Goal: Task Accomplishment & Management: Manage account settings

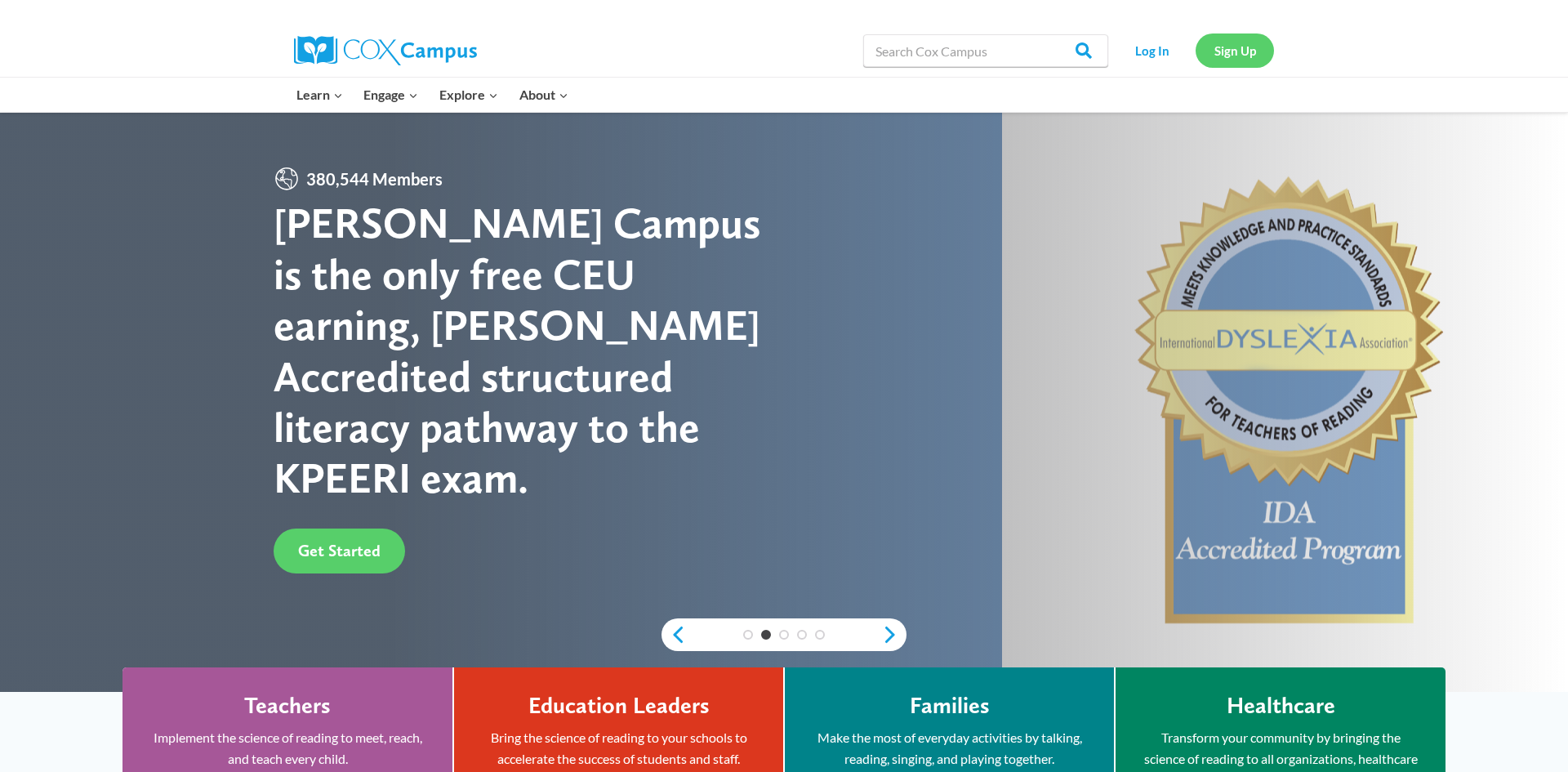
click at [1244, 47] on link "Sign Up" at bounding box center [1234, 50] width 79 height 33
click at [316, 540] on span "Get Started" at bounding box center [339, 550] width 83 height 19
click at [317, 536] on link "Get Started" at bounding box center [339, 551] width 131 height 45
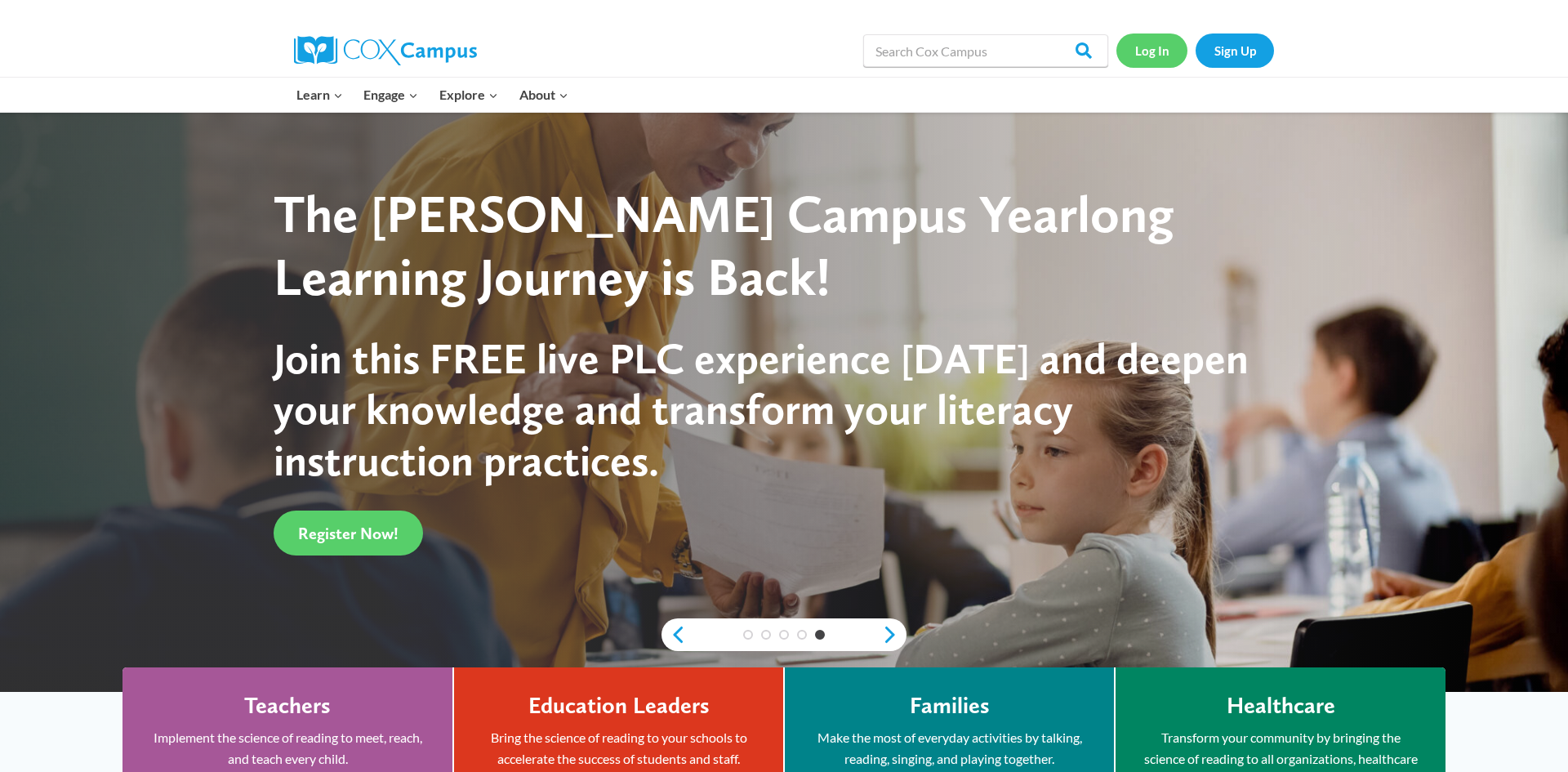
click at [1162, 57] on link "Log In" at bounding box center [1152, 50] width 71 height 33
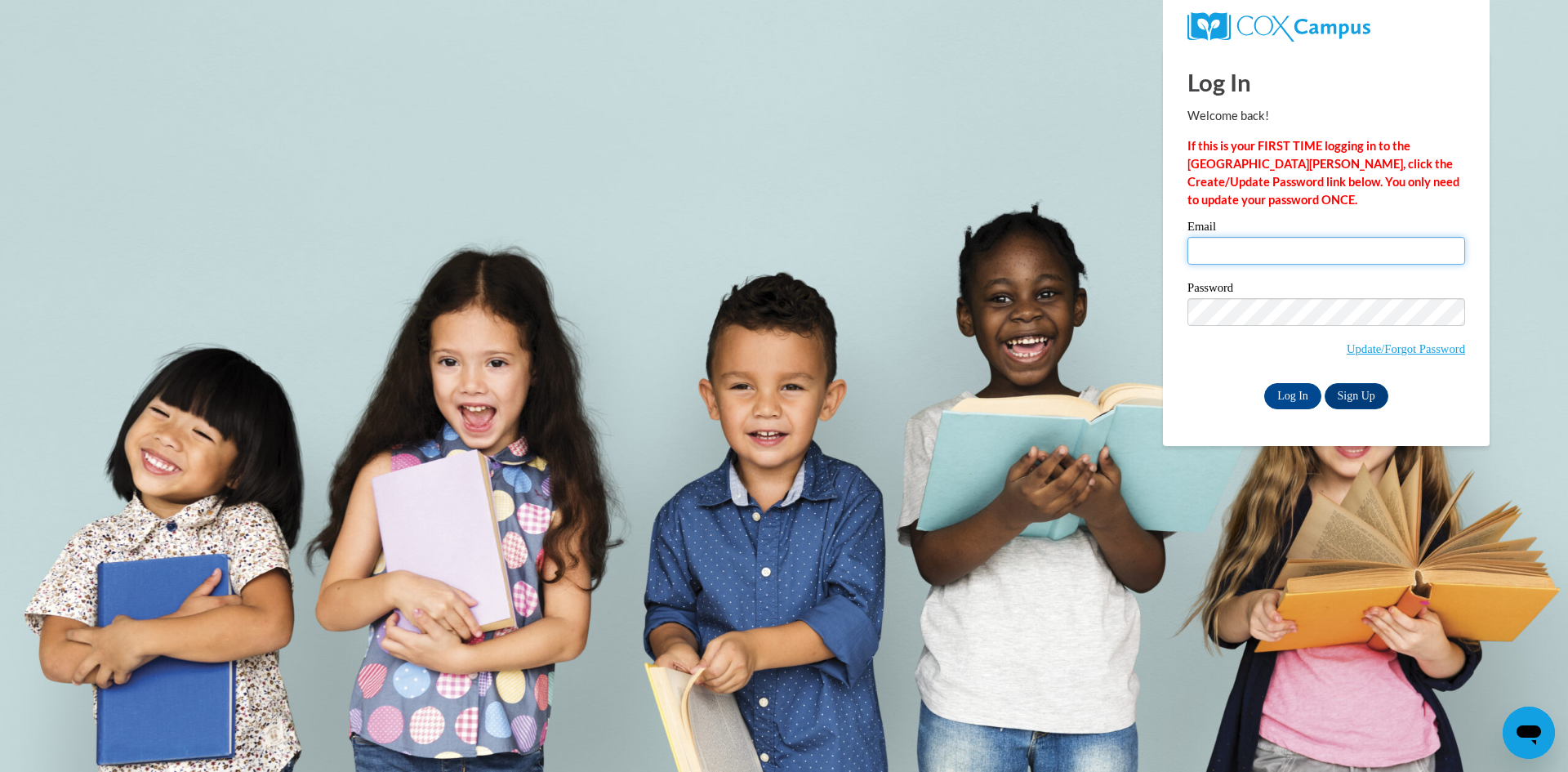
type input "Bevbrown@gmail.com"
click at [1210, 593] on body "Log In Welcome back! If this is your FIRST TIME logging in to the NEW Cox Campu…" at bounding box center [784, 386] width 1568 height 772
click at [1297, 398] on input "Log In" at bounding box center [1293, 396] width 57 height 26
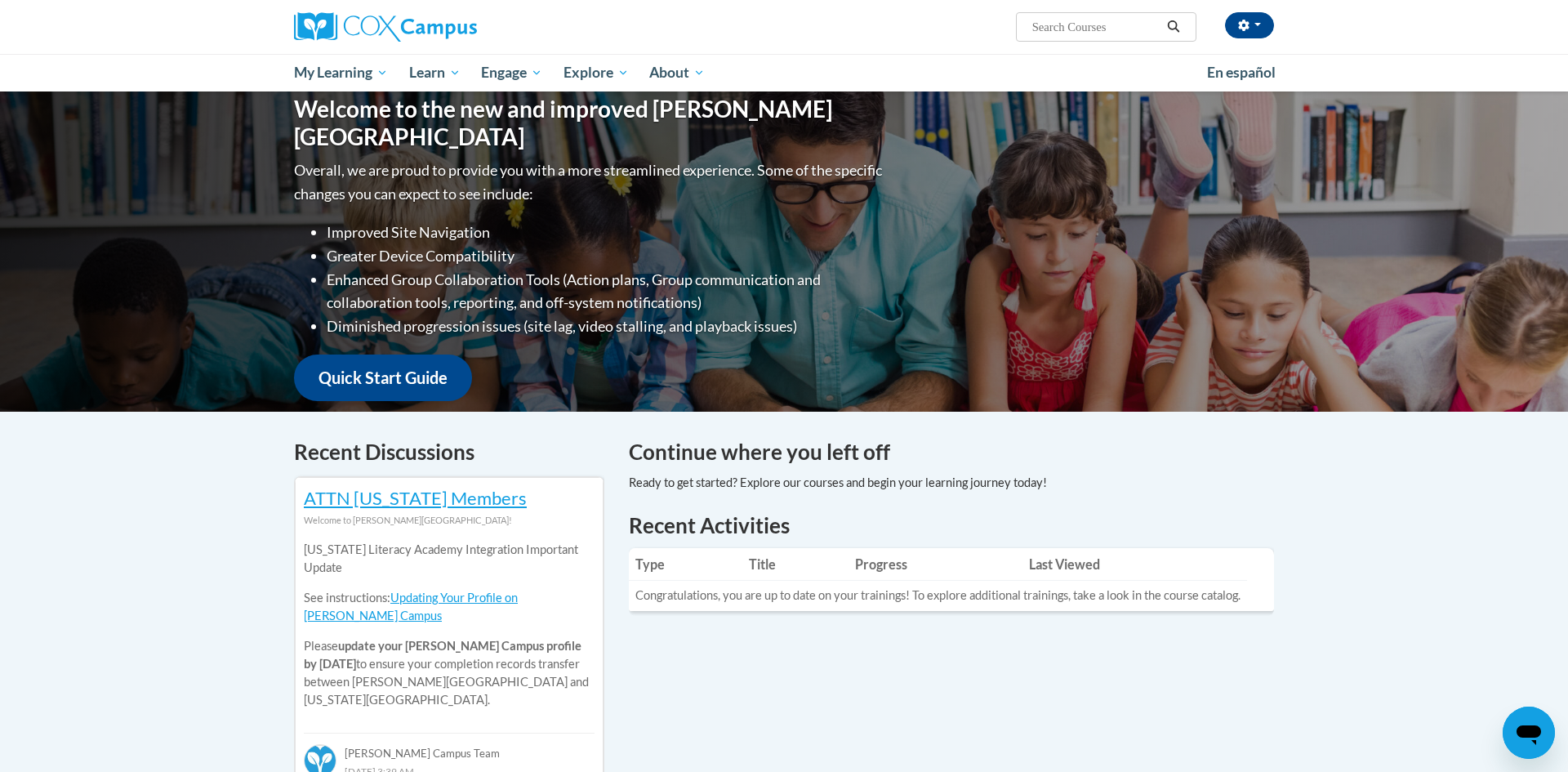
scroll to position [163, 0]
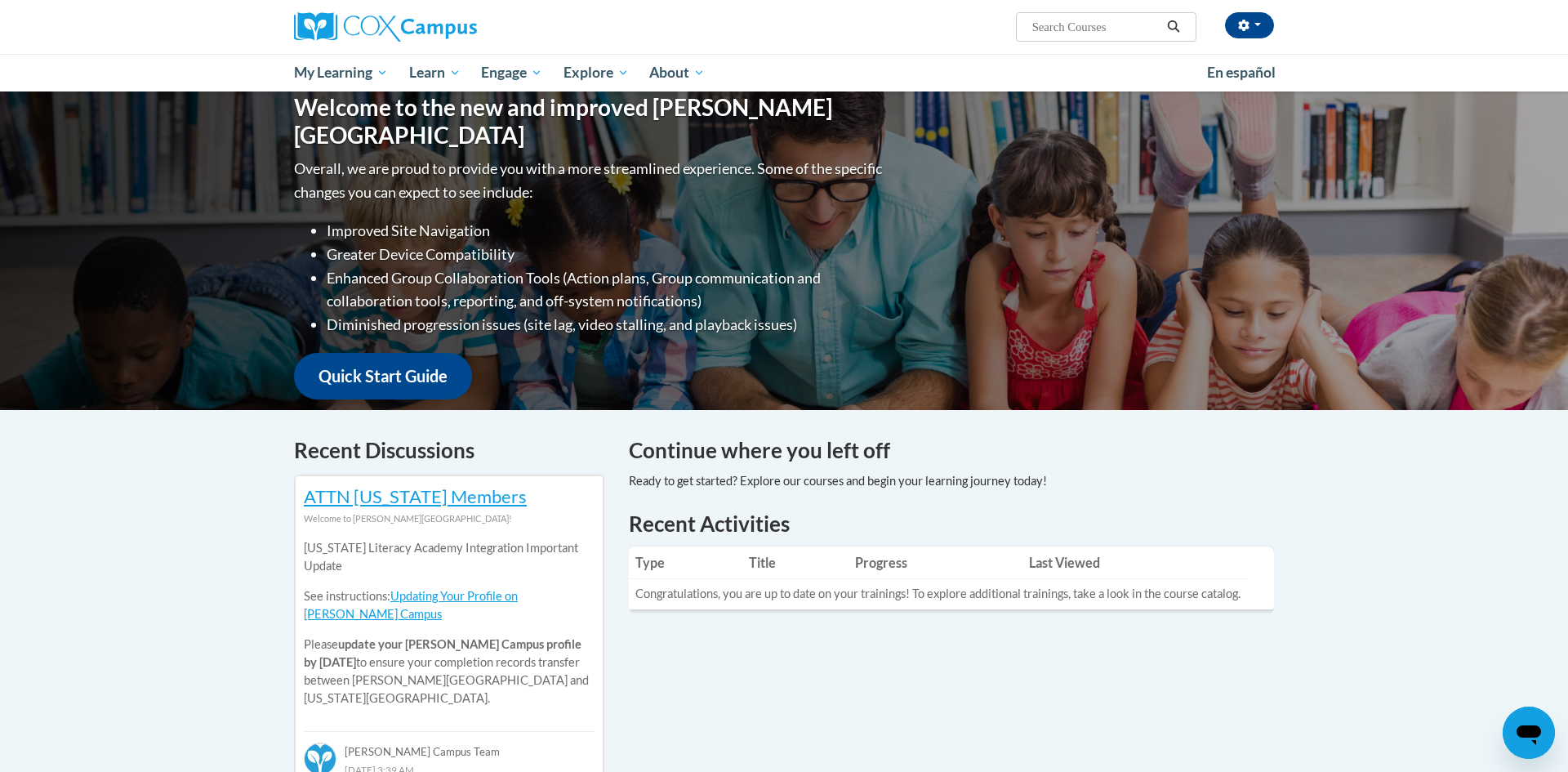
click at [499, 603] on p "See instructions: Updating Your Profile on [PERSON_NAME] Campus" at bounding box center [449, 605] width 291 height 36
click at [677, 447] on h4 "Continue where you left off" at bounding box center [951, 450] width 645 height 32
click at [673, 456] on h4 "Continue where you left off" at bounding box center [951, 450] width 645 height 32
click at [676, 476] on div at bounding box center [838, 480] width 418 height 18
click at [719, 601] on td "Congratulations, you are up to date on your trainings! To explore additional tr…" at bounding box center [937, 594] width 618 height 30
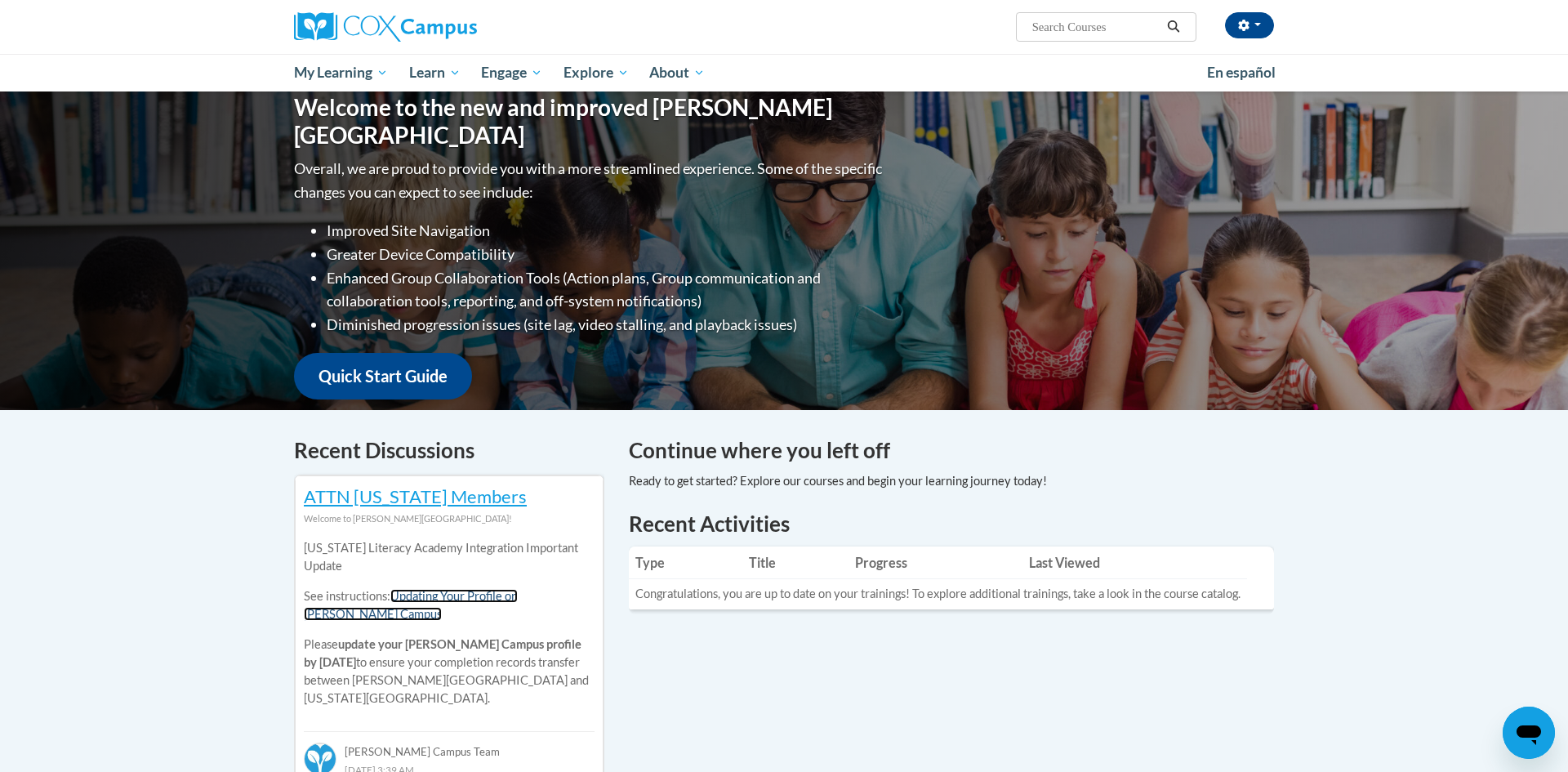
click at [518, 596] on link "Updating Your Profile on [PERSON_NAME] Campus" at bounding box center [411, 605] width 214 height 32
